Goal: Task Accomplishment & Management: Manage account settings

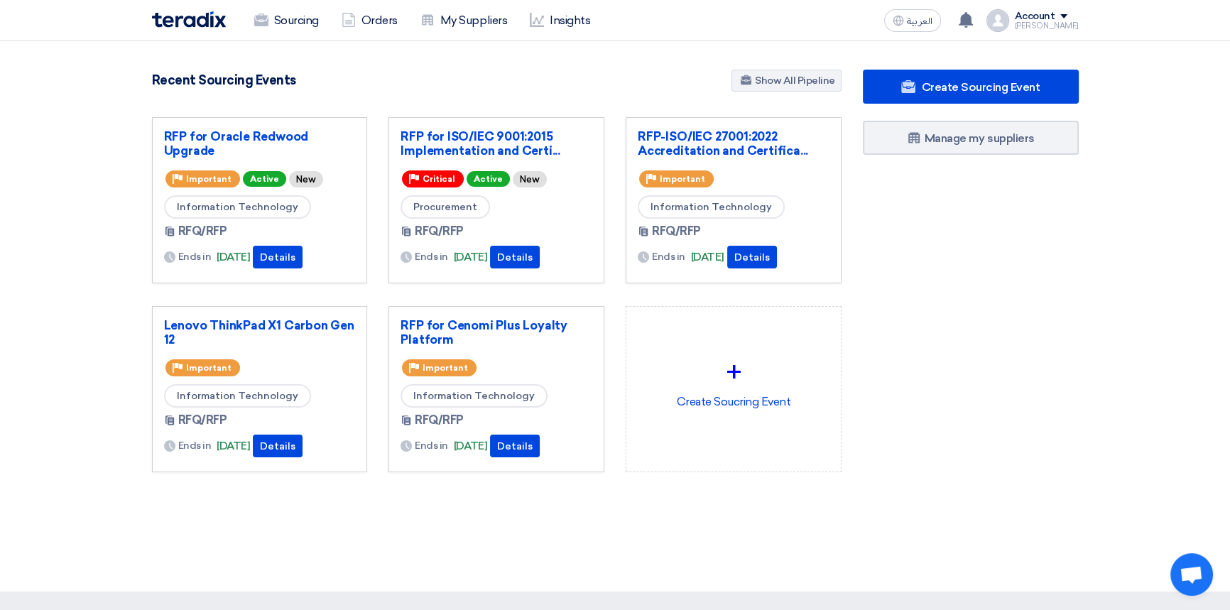
click at [937, 256] on div "Create Sourcing Event Manage my suppliers" at bounding box center [970, 299] width 237 height 459
click at [293, 19] on link "Sourcing" at bounding box center [286, 20] width 87 height 31
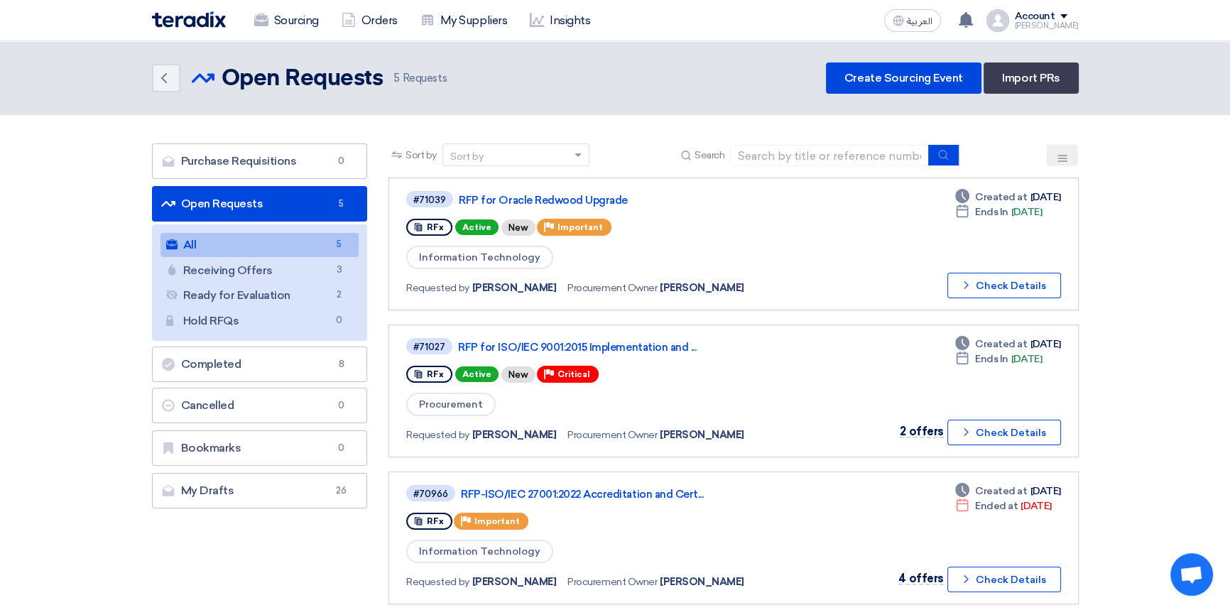
click at [263, 239] on link "All All 5" at bounding box center [259, 245] width 199 height 24
click at [180, 23] on img at bounding box center [189, 19] width 74 height 16
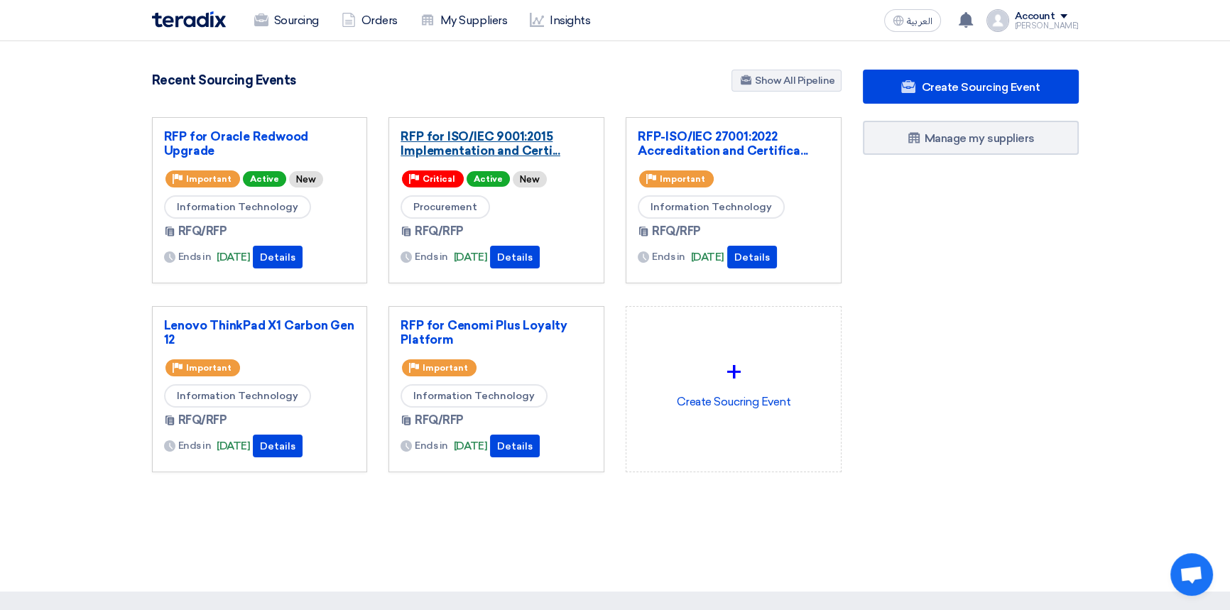
click at [487, 144] on link "RFP for ISO/IEC 9001:2015 Implementation and Certi..." at bounding box center [496, 143] width 192 height 28
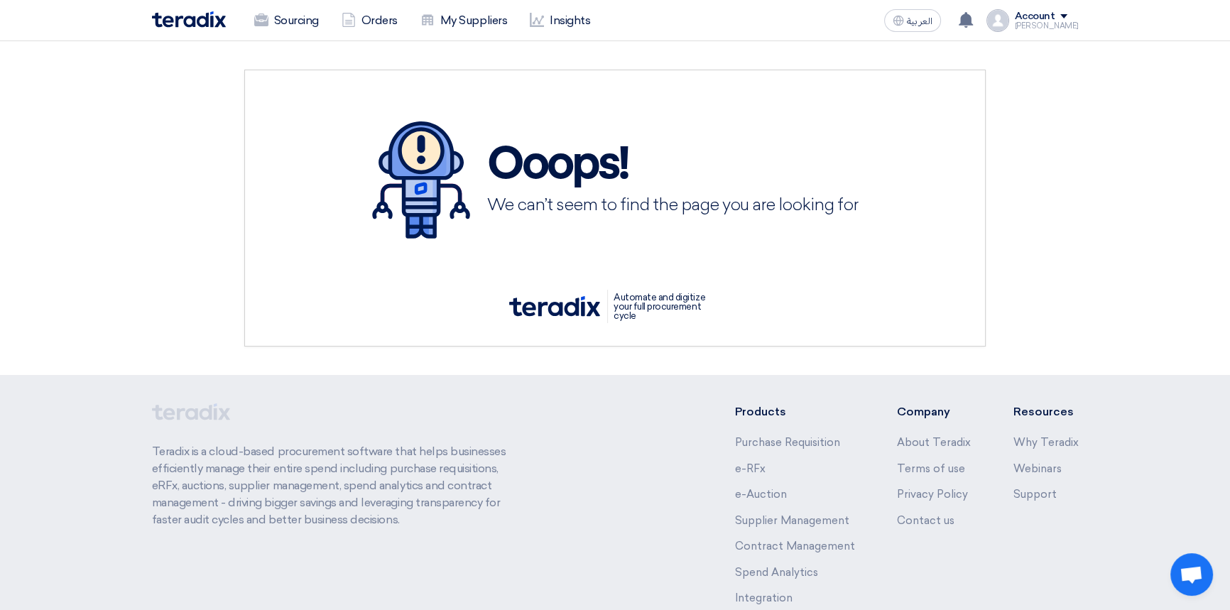
click at [185, 21] on img at bounding box center [189, 19] width 74 height 16
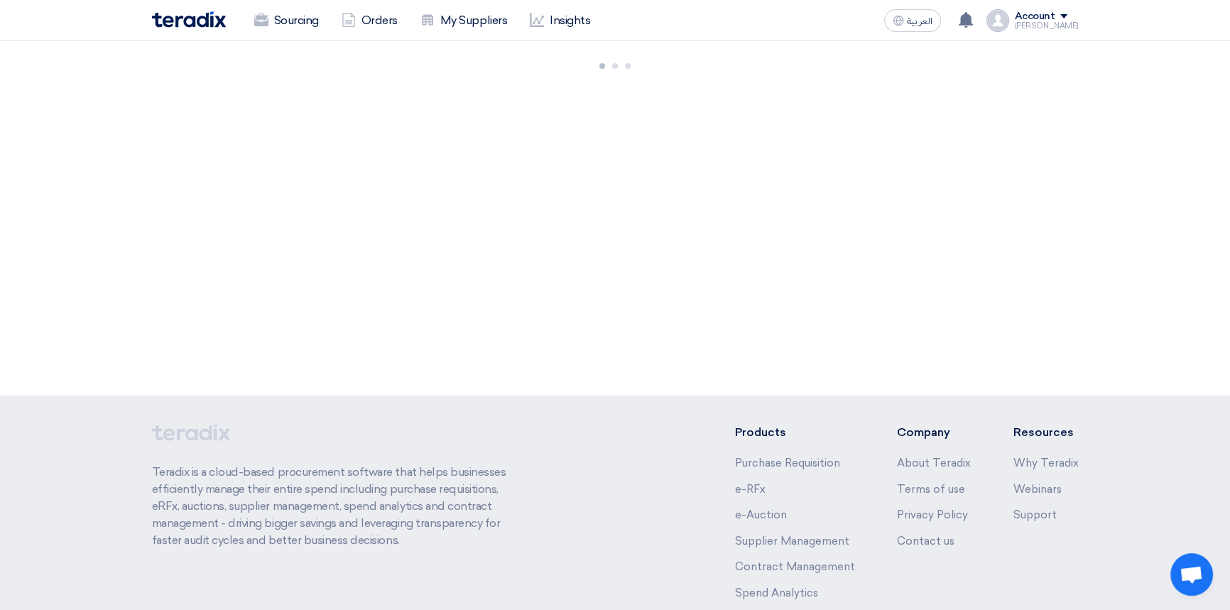
click at [203, 17] on img at bounding box center [189, 19] width 74 height 16
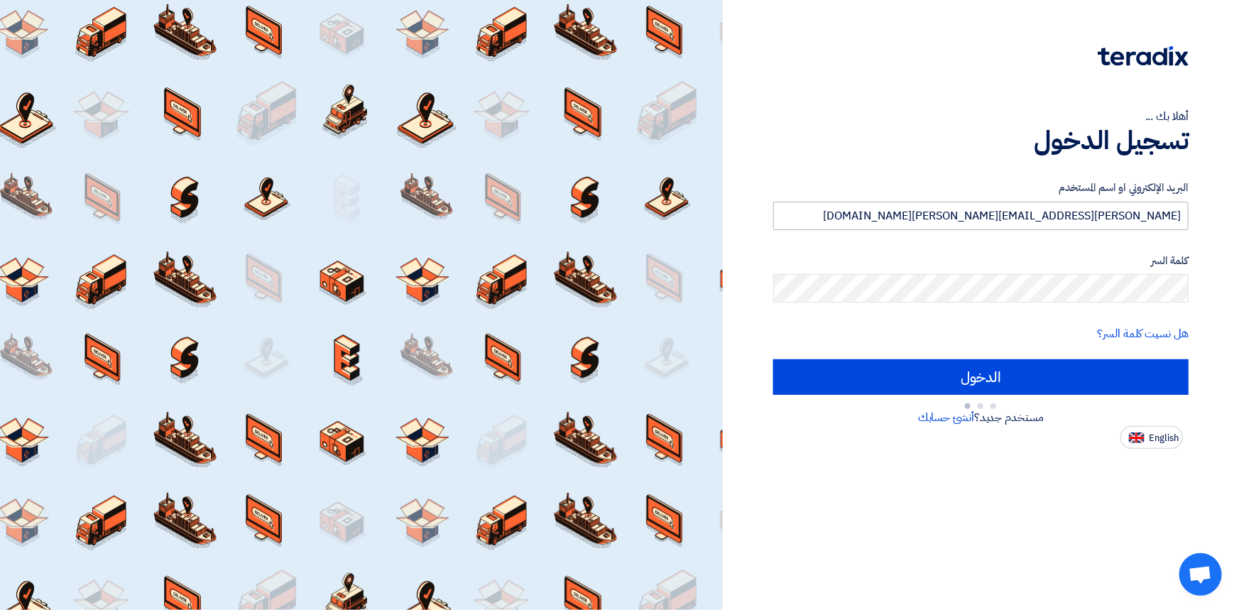
type input "Sign in"
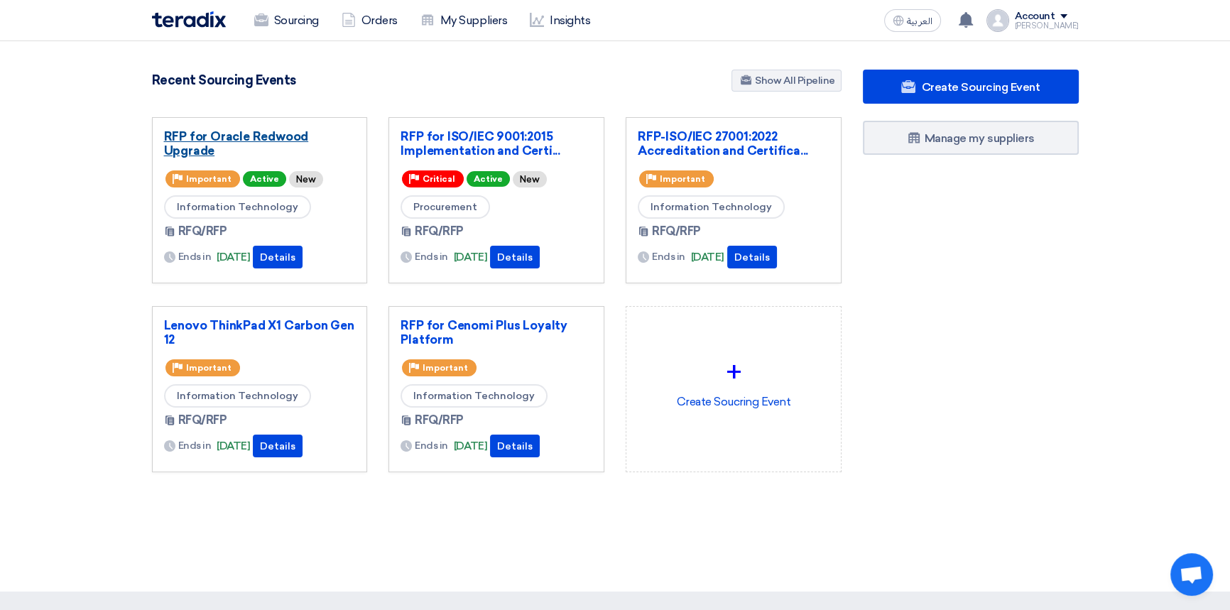
click at [258, 135] on link "RFP for Oracle Redwood Upgrade" at bounding box center [260, 143] width 192 height 28
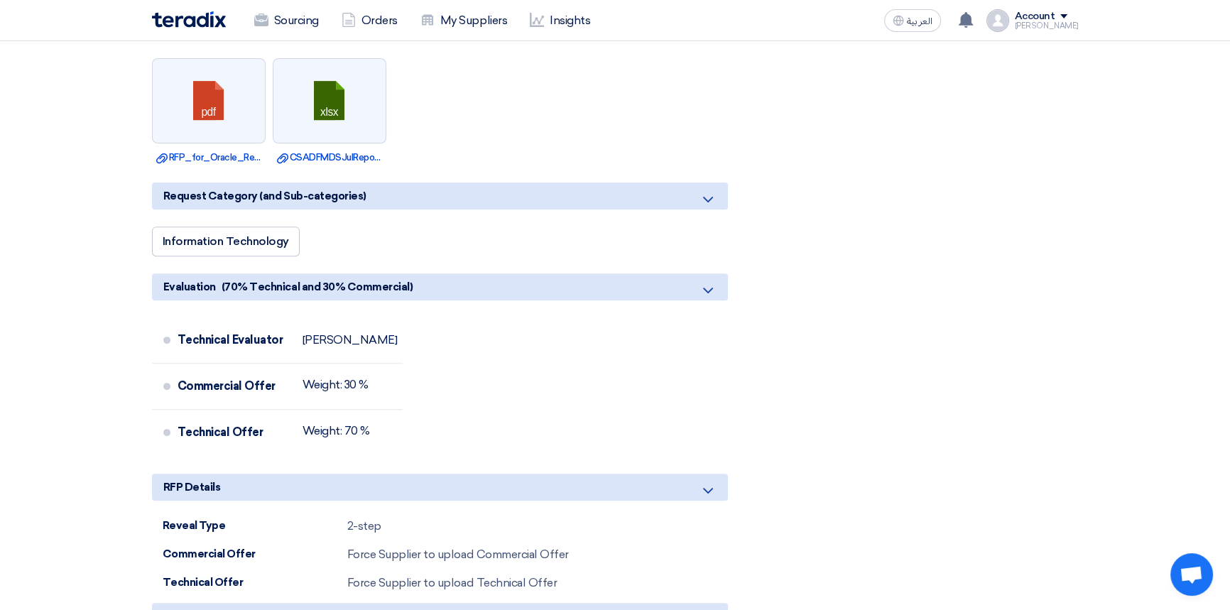
scroll to position [903, 0]
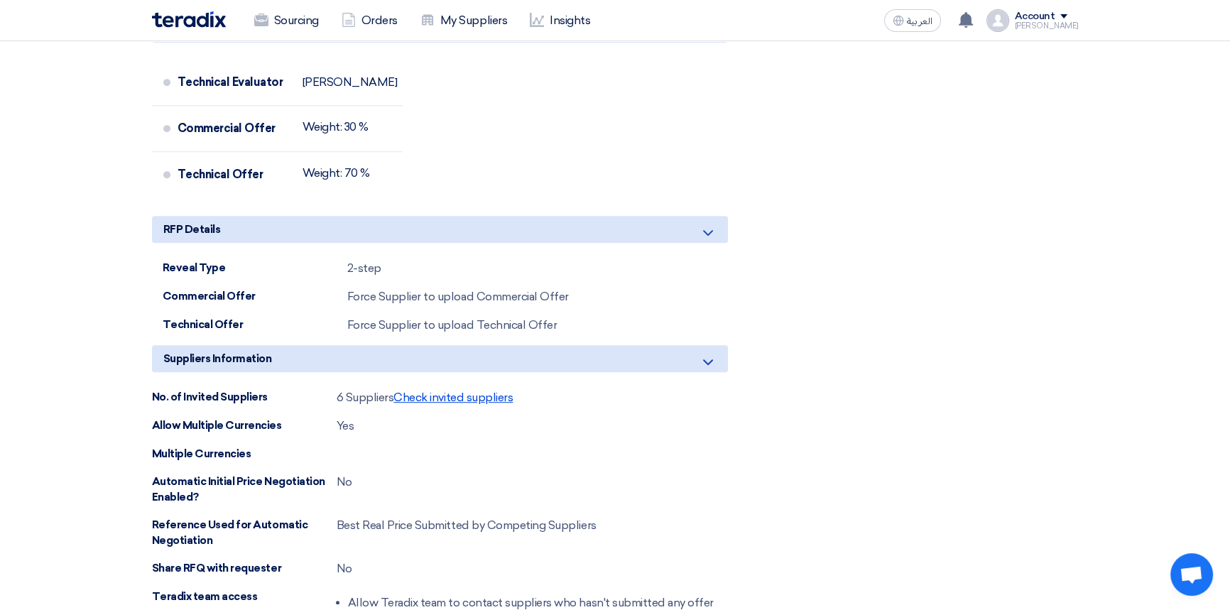
click at [476, 395] on span "Check invited suppliers" at bounding box center [452, 397] width 119 height 13
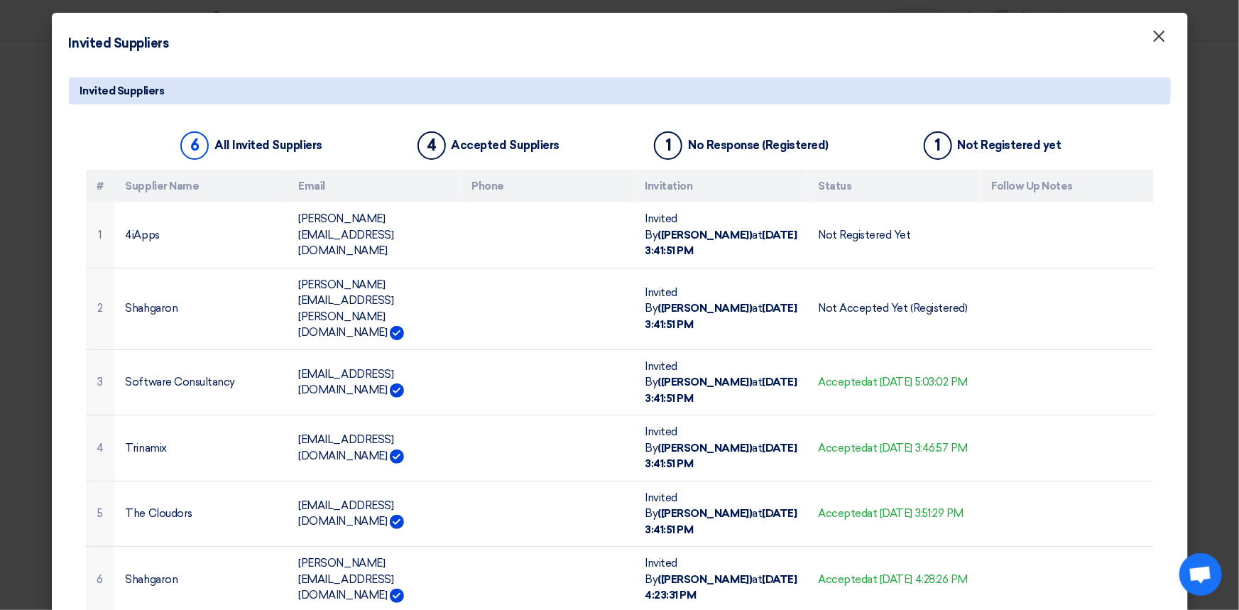
click at [1164, 43] on span "×" at bounding box center [1159, 40] width 14 height 28
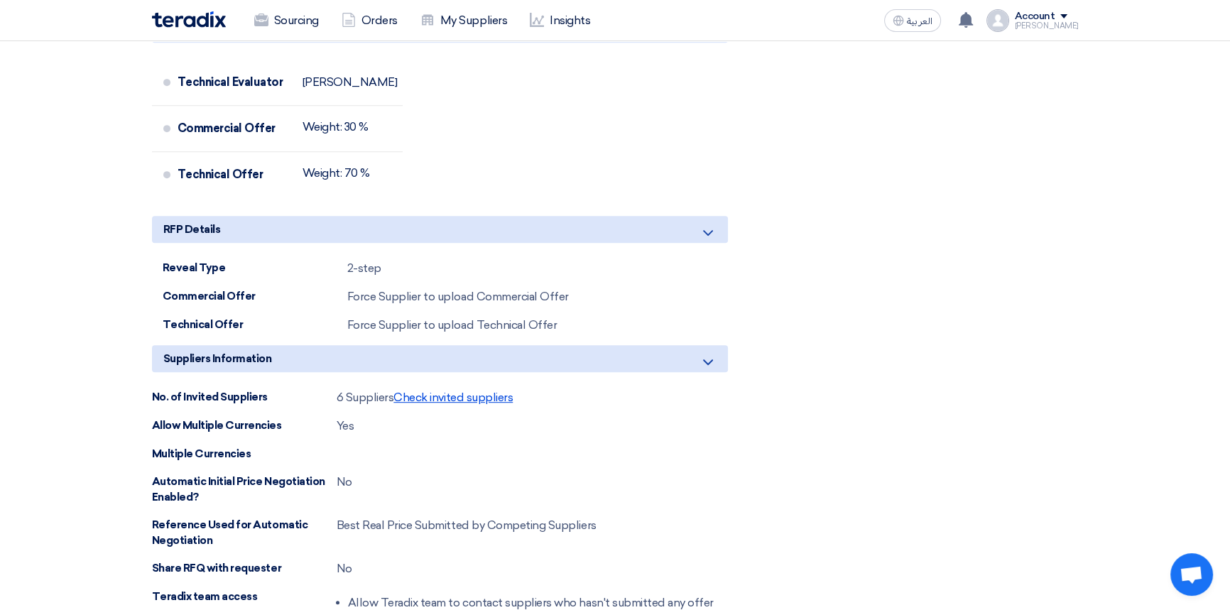
click at [441, 397] on span "Check invited suppliers" at bounding box center [452, 397] width 119 height 13
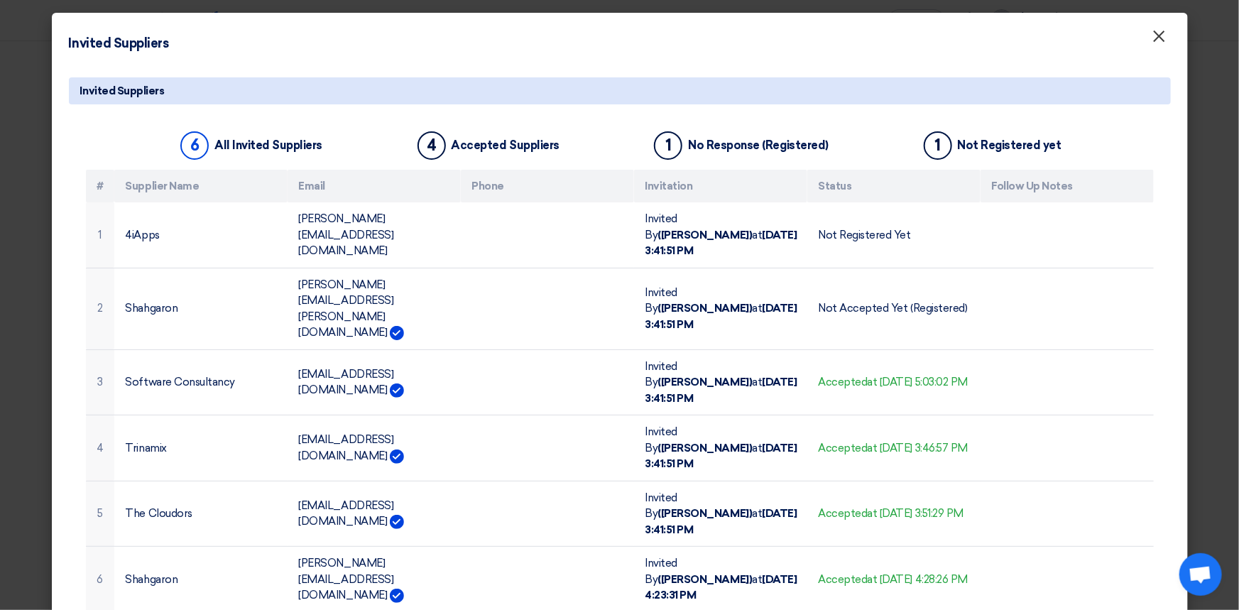
click at [1160, 36] on span "×" at bounding box center [1159, 40] width 14 height 28
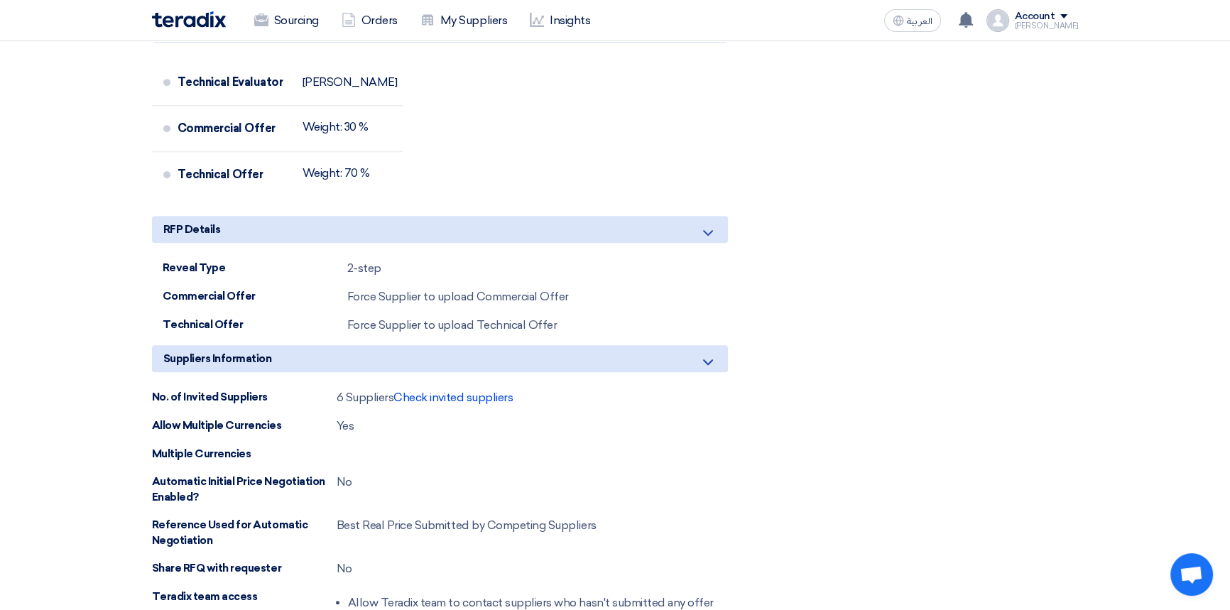
click at [858, 197] on div "Share with your team RFP Reveal Status Technical Reveal Reveal Technical Commer…" at bounding box center [931, 95] width 316 height 1612
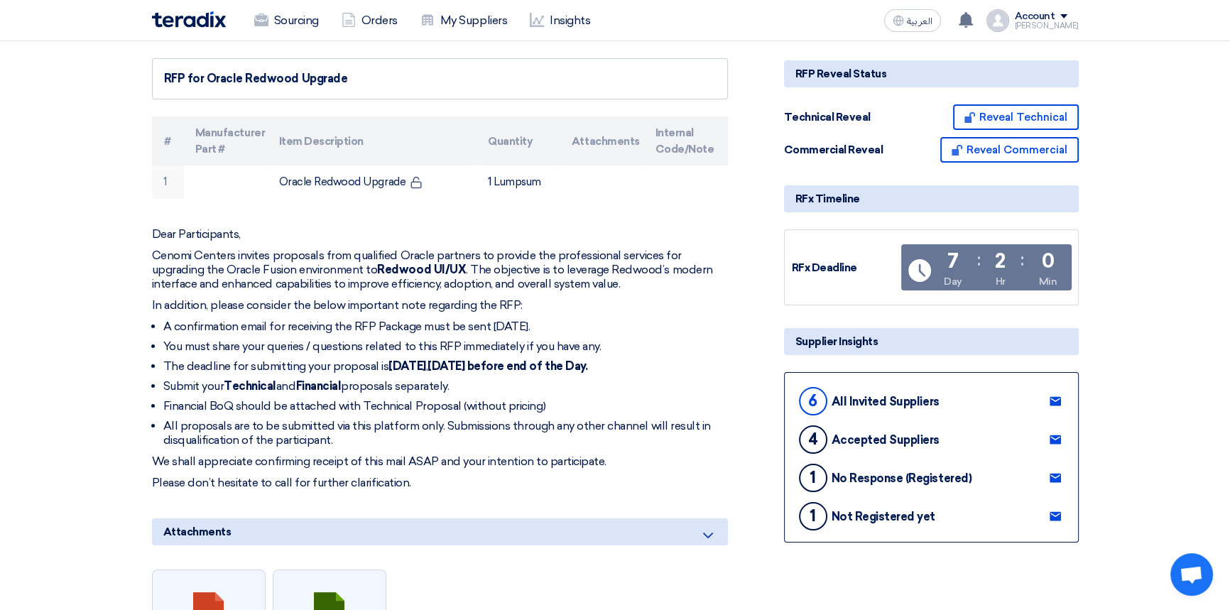
scroll to position [0, 0]
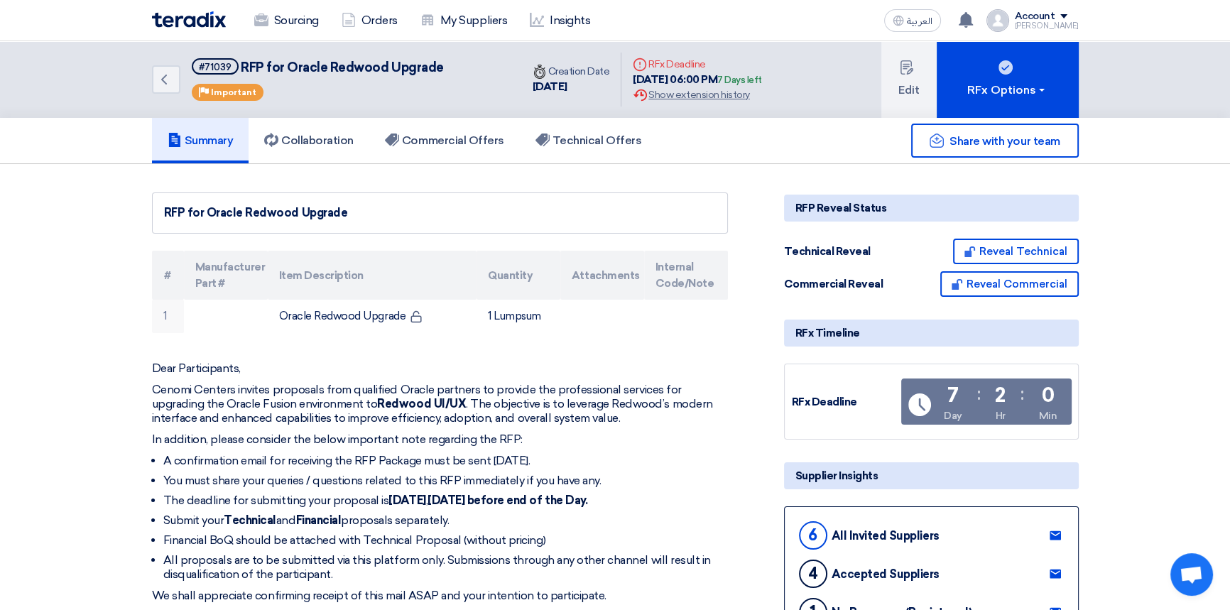
click at [177, 25] on img at bounding box center [189, 19] width 74 height 16
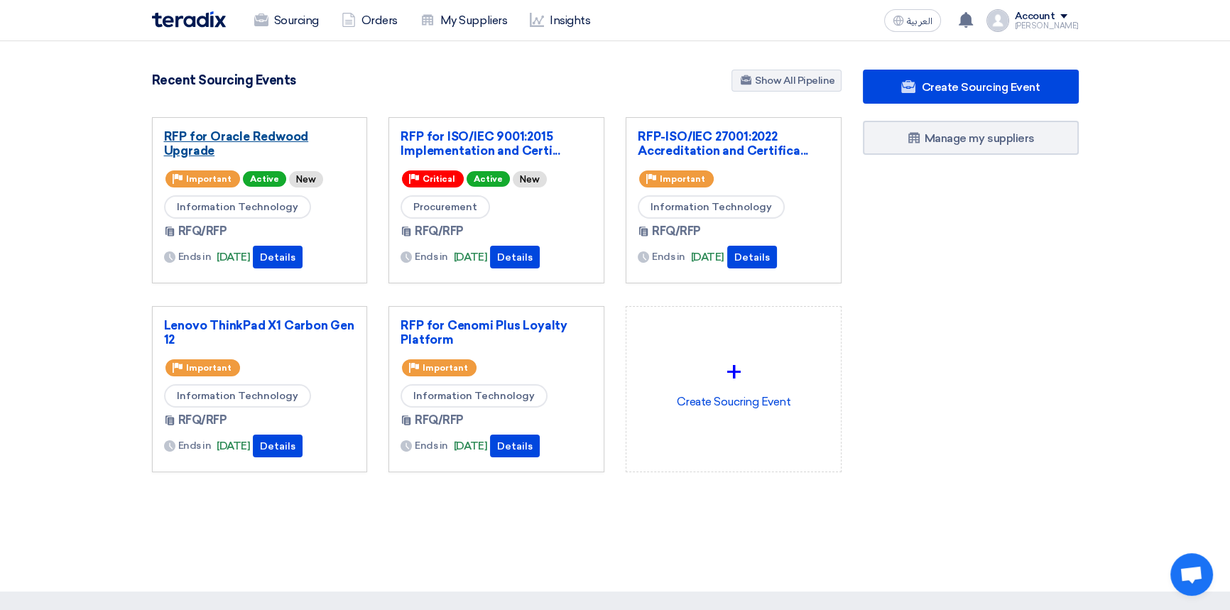
click at [225, 138] on link "RFP for Oracle Redwood Upgrade" at bounding box center [260, 143] width 192 height 28
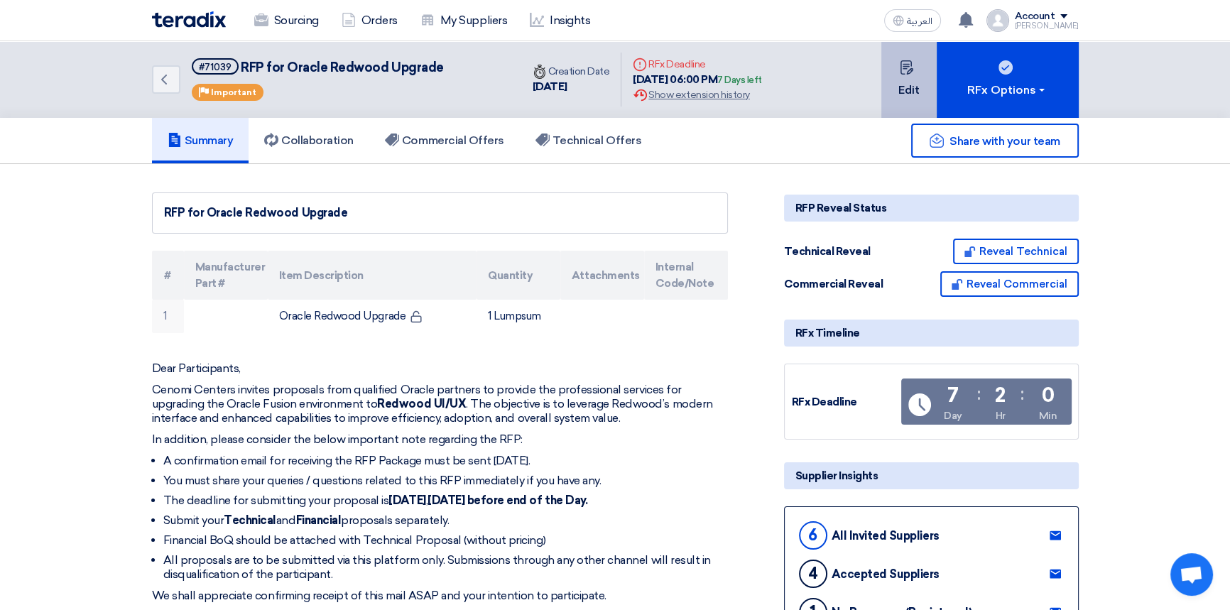
click at [899, 79] on button "Edit" at bounding box center [908, 79] width 55 height 77
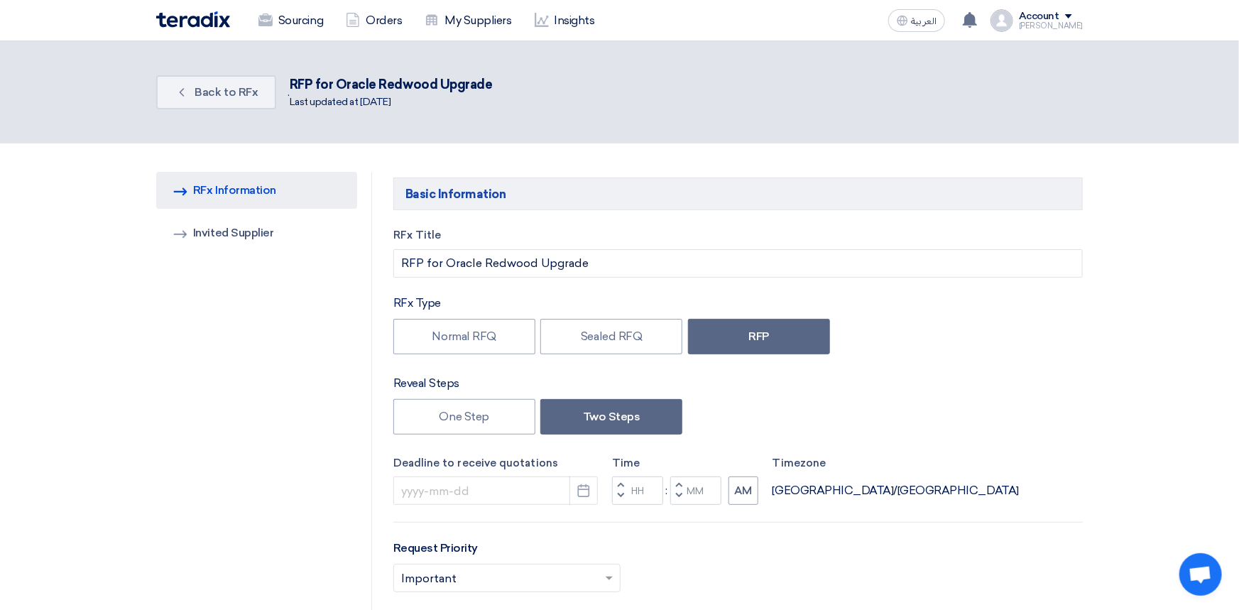
type input "8/21/2025"
type input "06"
type input "00"
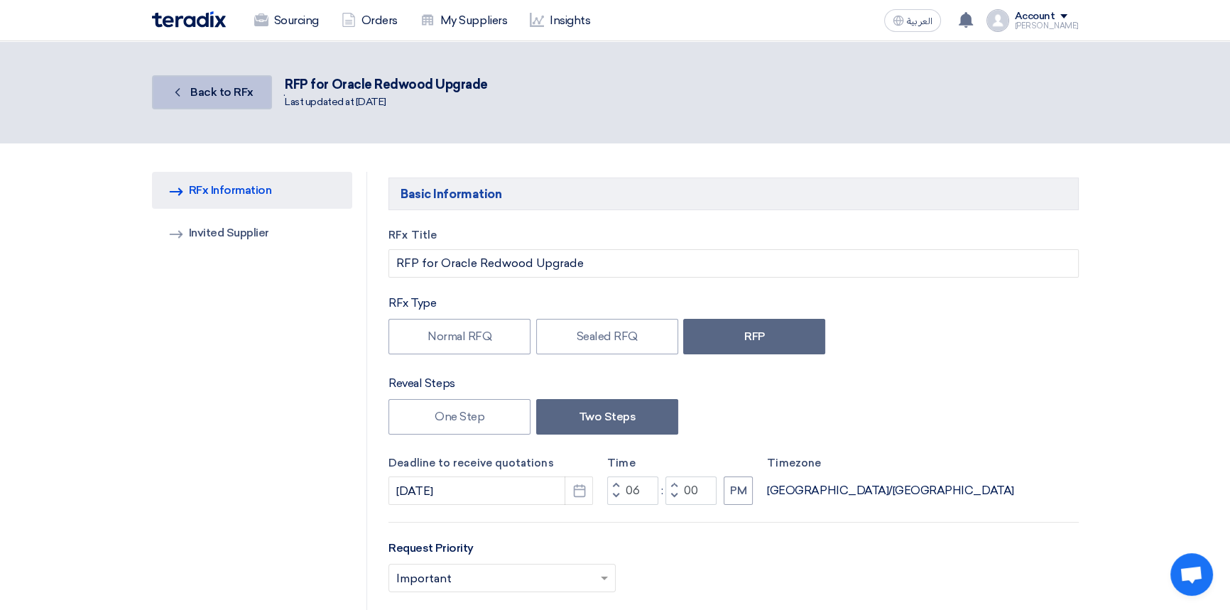
click at [211, 77] on link "Back Back to RFx" at bounding box center [212, 92] width 120 height 34
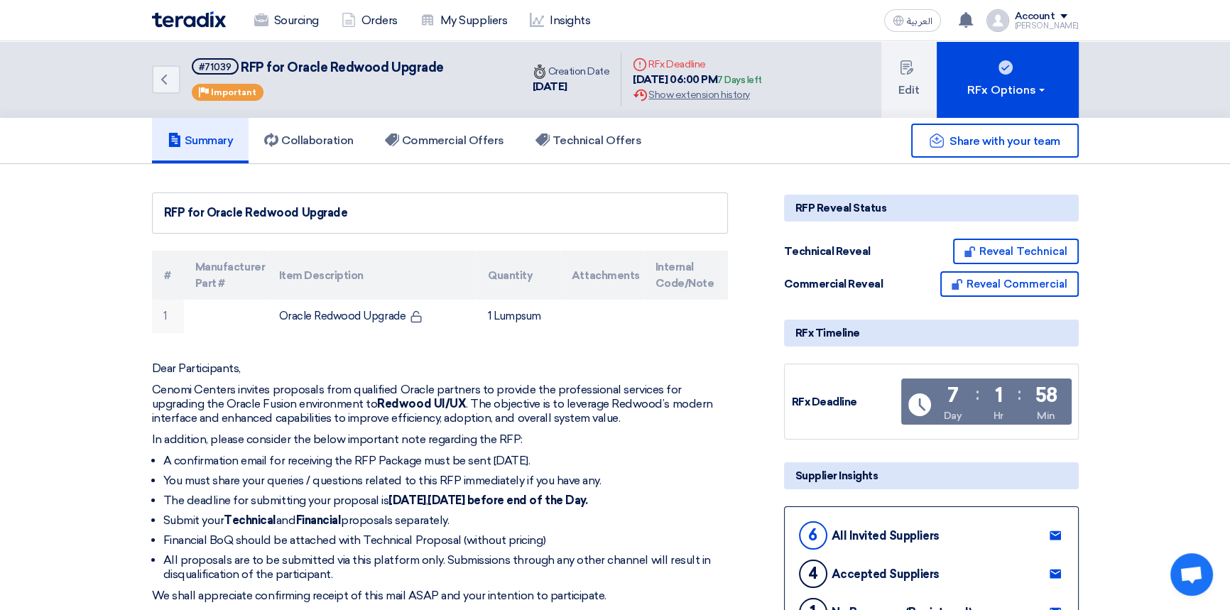
click at [197, 11] on img at bounding box center [189, 19] width 74 height 16
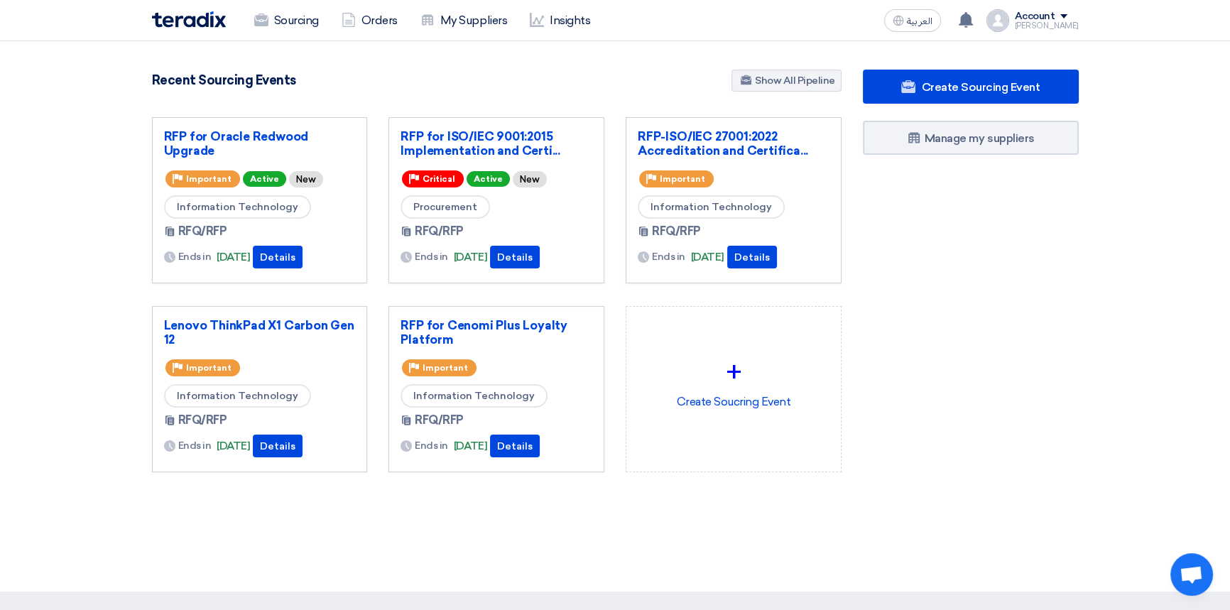
click at [989, 344] on div "Create Sourcing Event Manage my suppliers" at bounding box center [970, 299] width 237 height 459
click at [993, 298] on div "Create Sourcing Event Manage my suppliers" at bounding box center [970, 299] width 237 height 459
click at [784, 19] on div "Sourcing Orders My Suppliers Insights العربية ع You have a new offer for 'RFP f…" at bounding box center [615, 20] width 948 height 40
click at [978, 330] on div "Create Sourcing Event Manage my suppliers" at bounding box center [970, 299] width 237 height 459
click at [1067, 18] on span at bounding box center [1063, 16] width 7 height 4
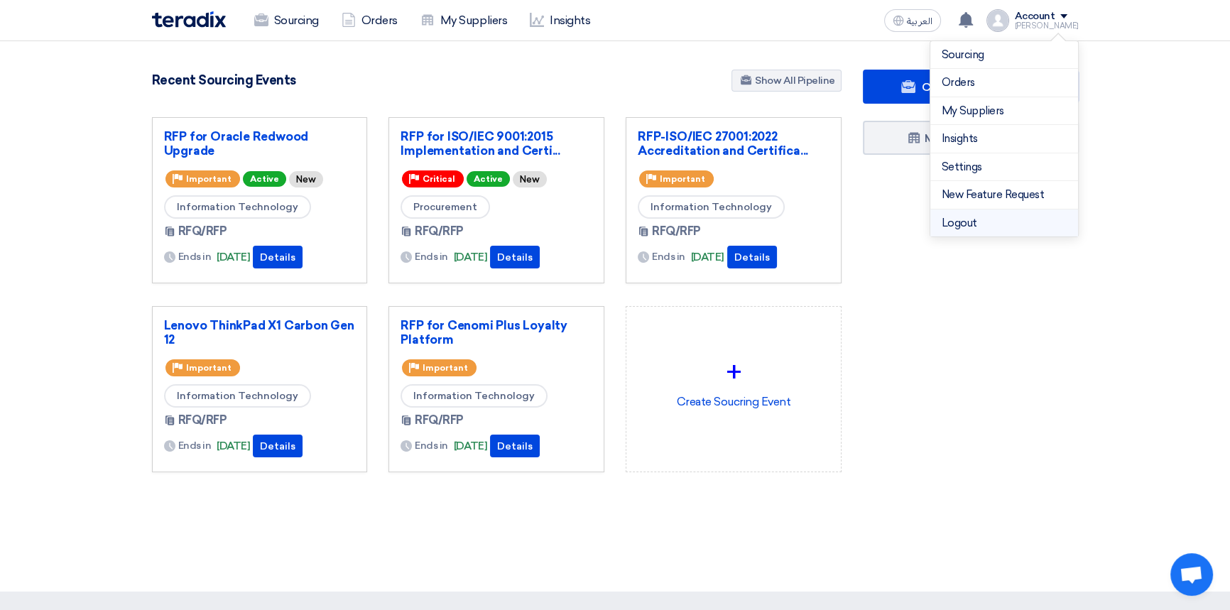
click at [953, 219] on li "Logout" at bounding box center [1004, 223] width 148 height 28
